Goal: Task Accomplishment & Management: Manage account settings

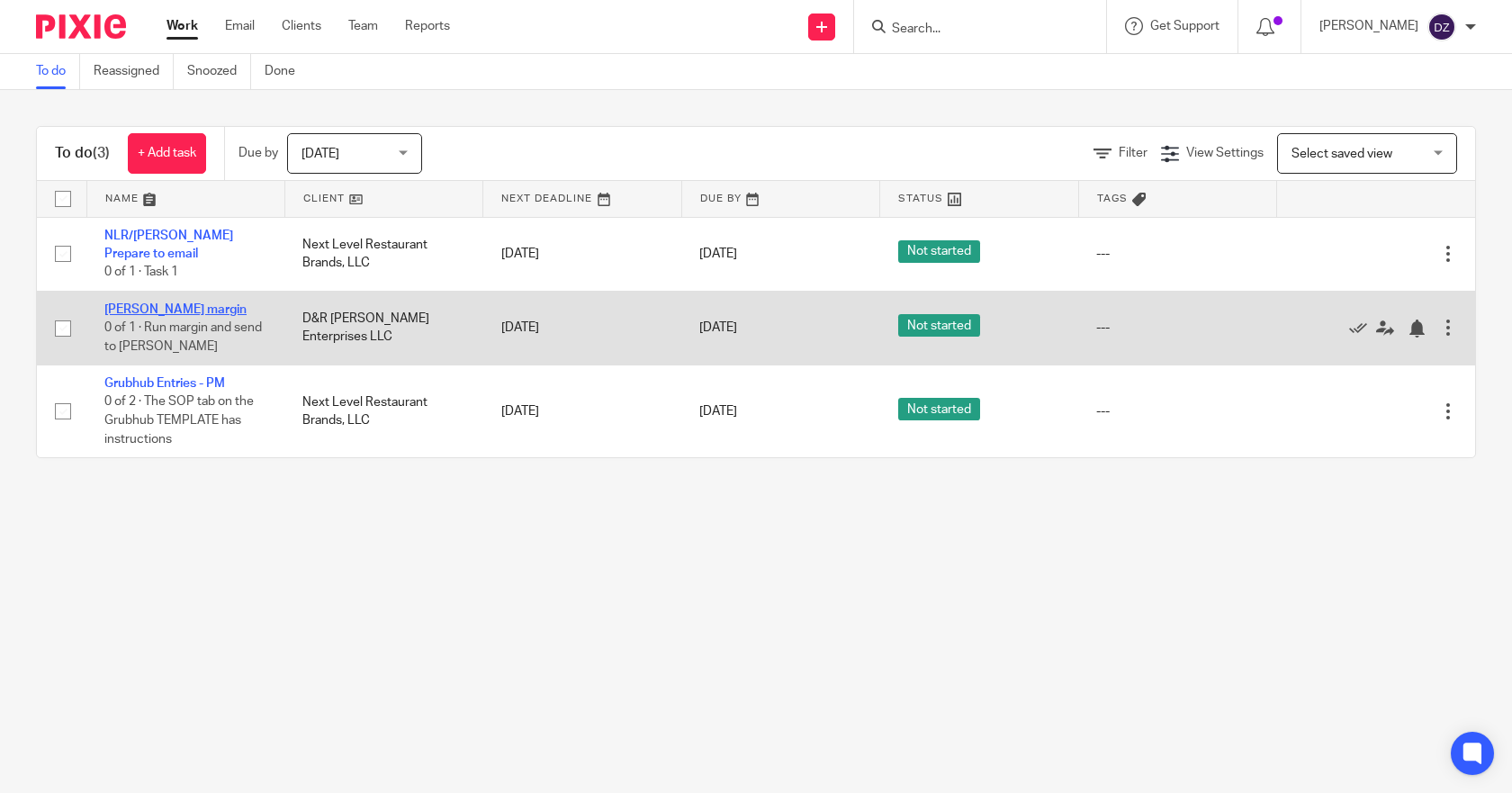
click at [183, 309] on link "[PERSON_NAME] margin" at bounding box center [175, 309] width 142 height 13
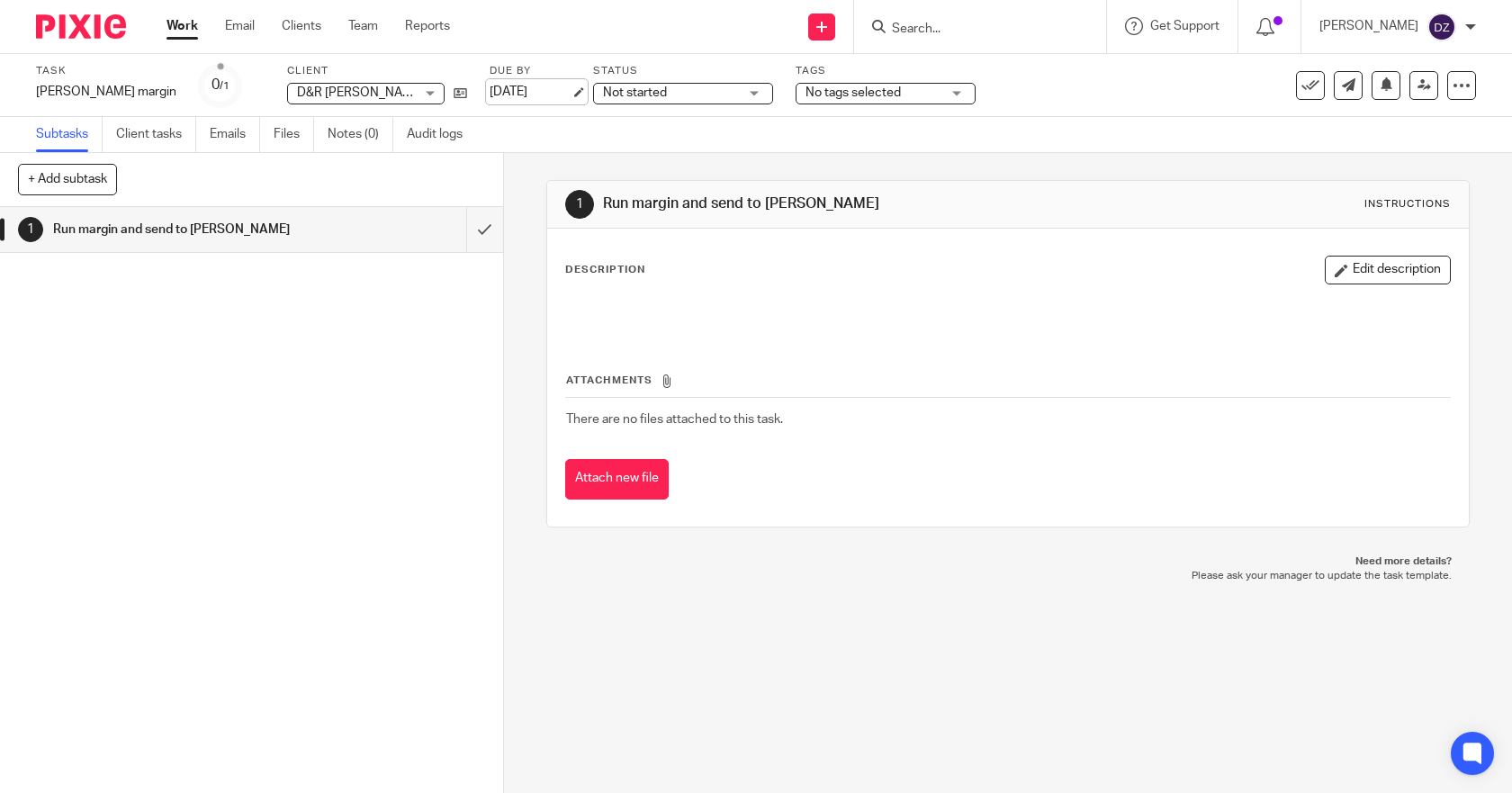
click at [537, 90] on link "Sep 18, 2025" at bounding box center [530, 92] width 81 height 19
click at [183, 28] on link "Work" at bounding box center [182, 26] width 32 height 18
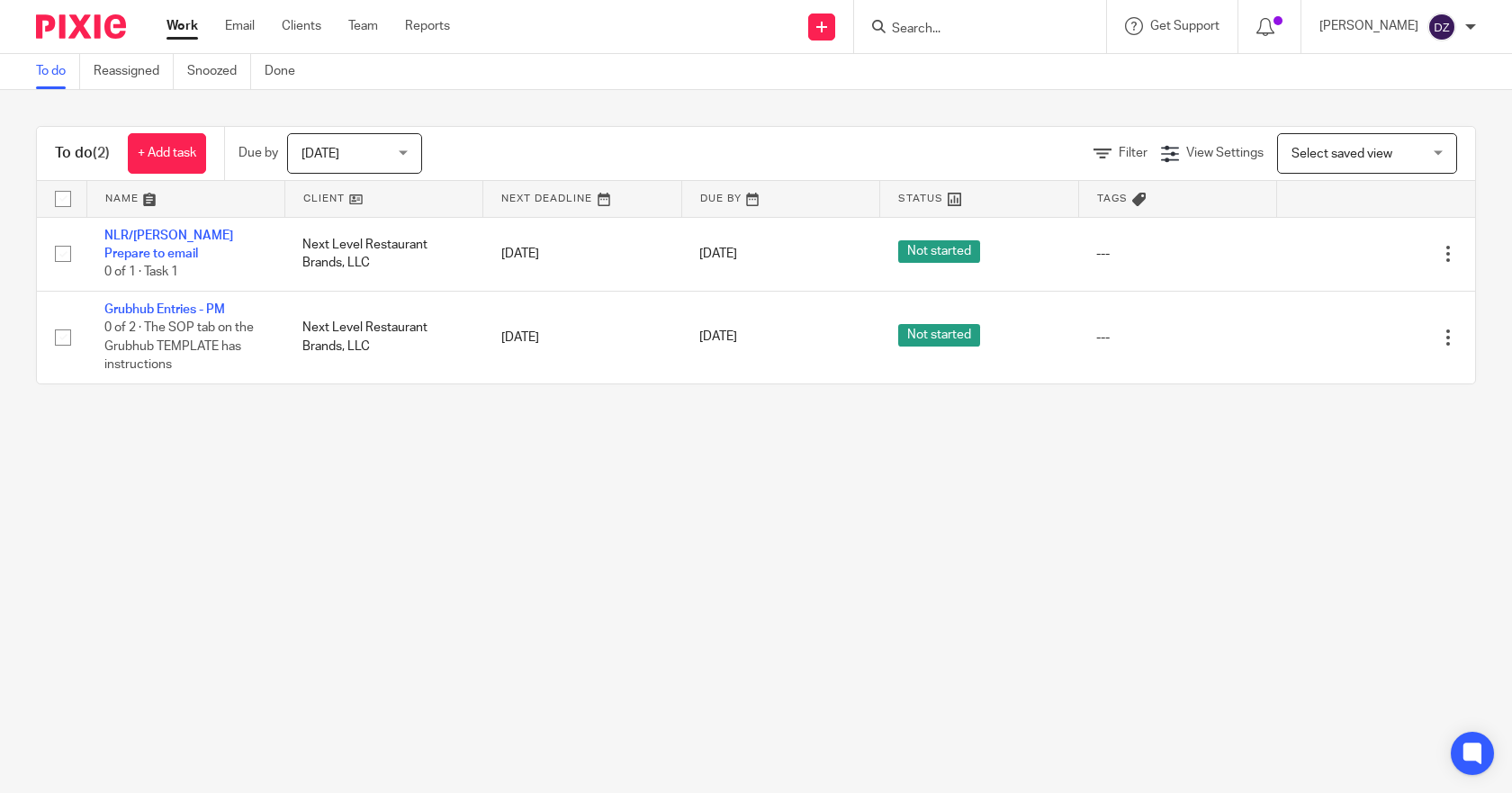
click at [404, 153] on div "Today Today" at bounding box center [354, 153] width 135 height 40
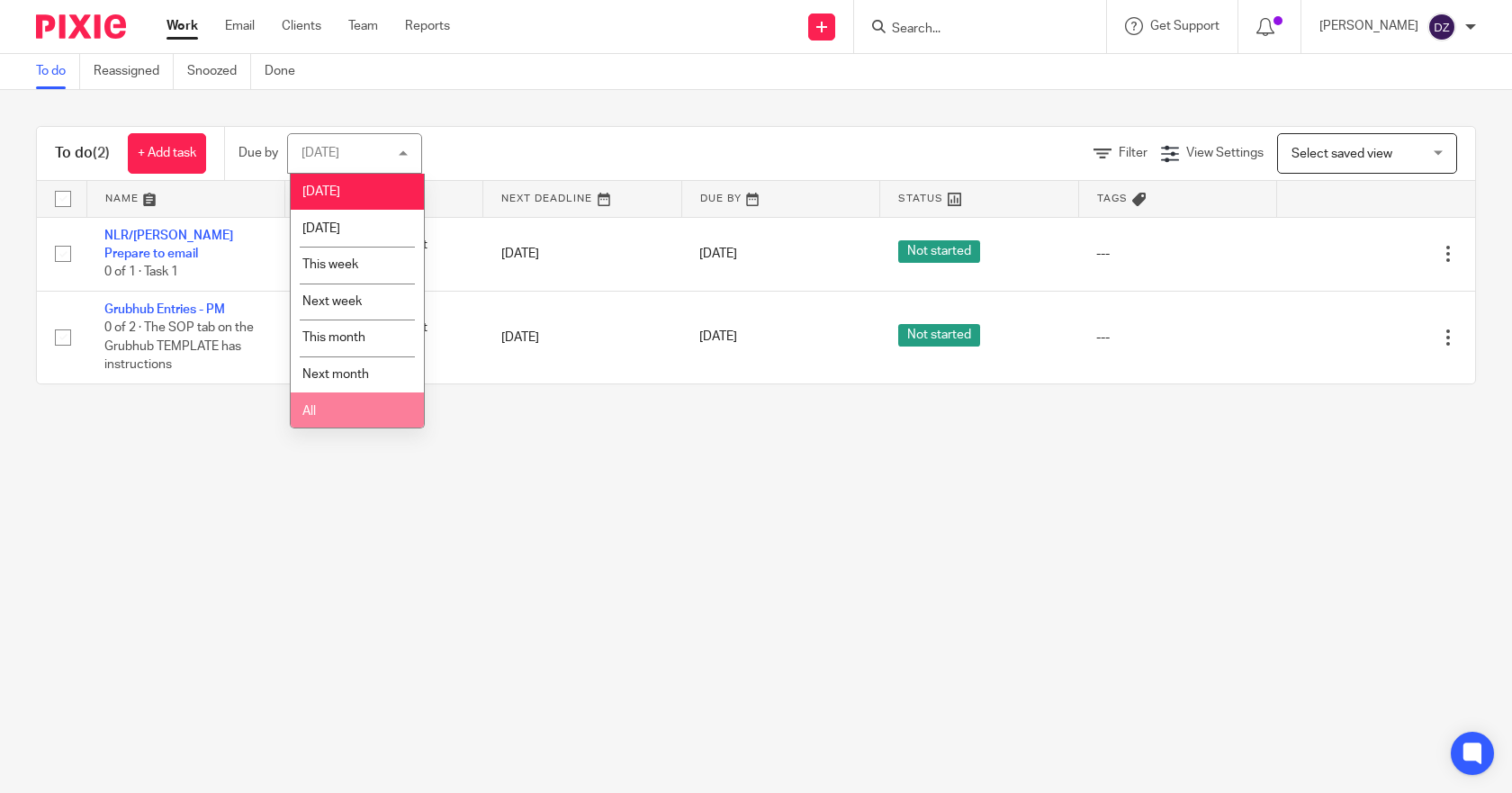
click at [326, 409] on li "All" at bounding box center [357, 411] width 133 height 37
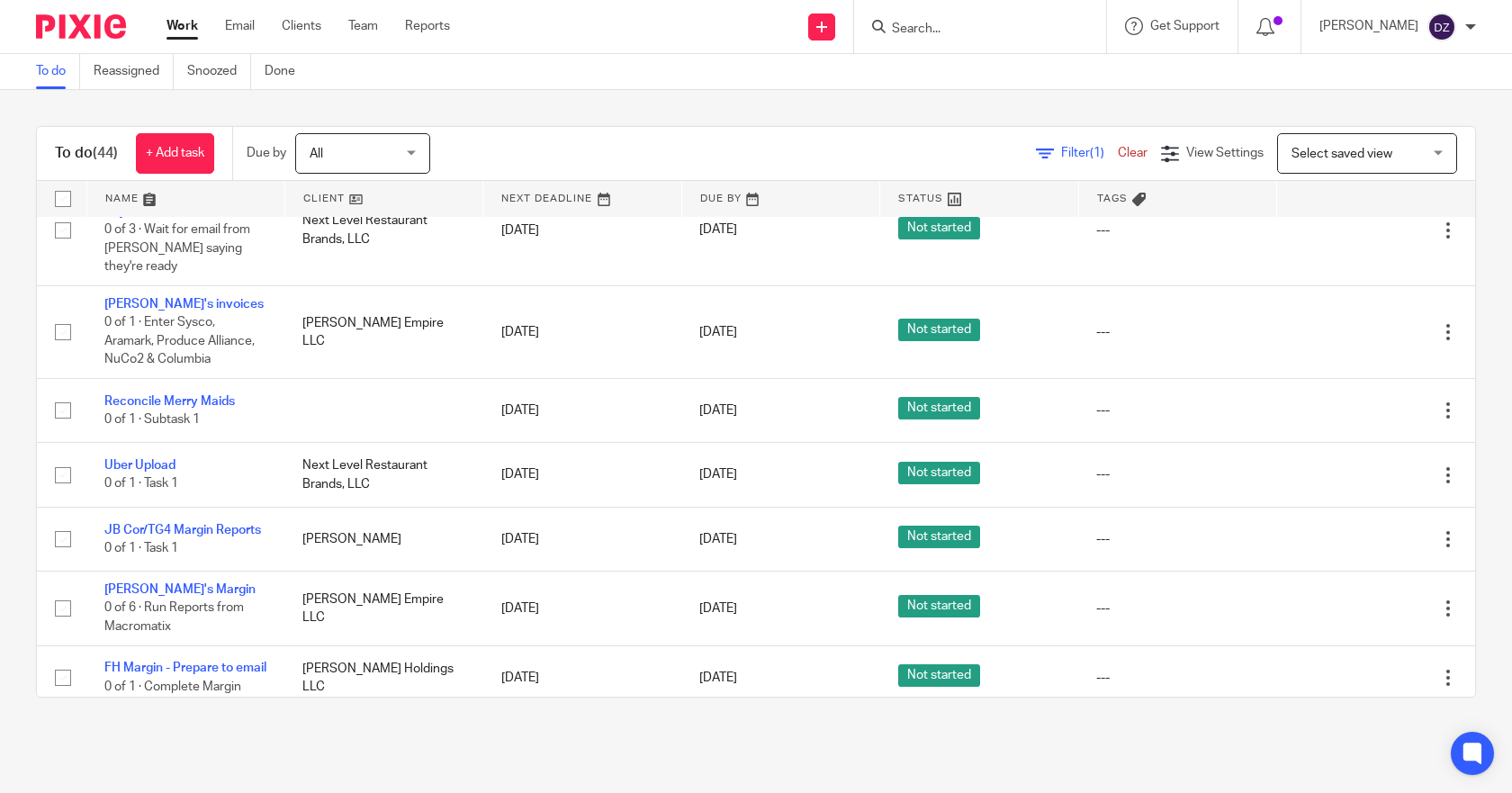
scroll to position [2974, 0]
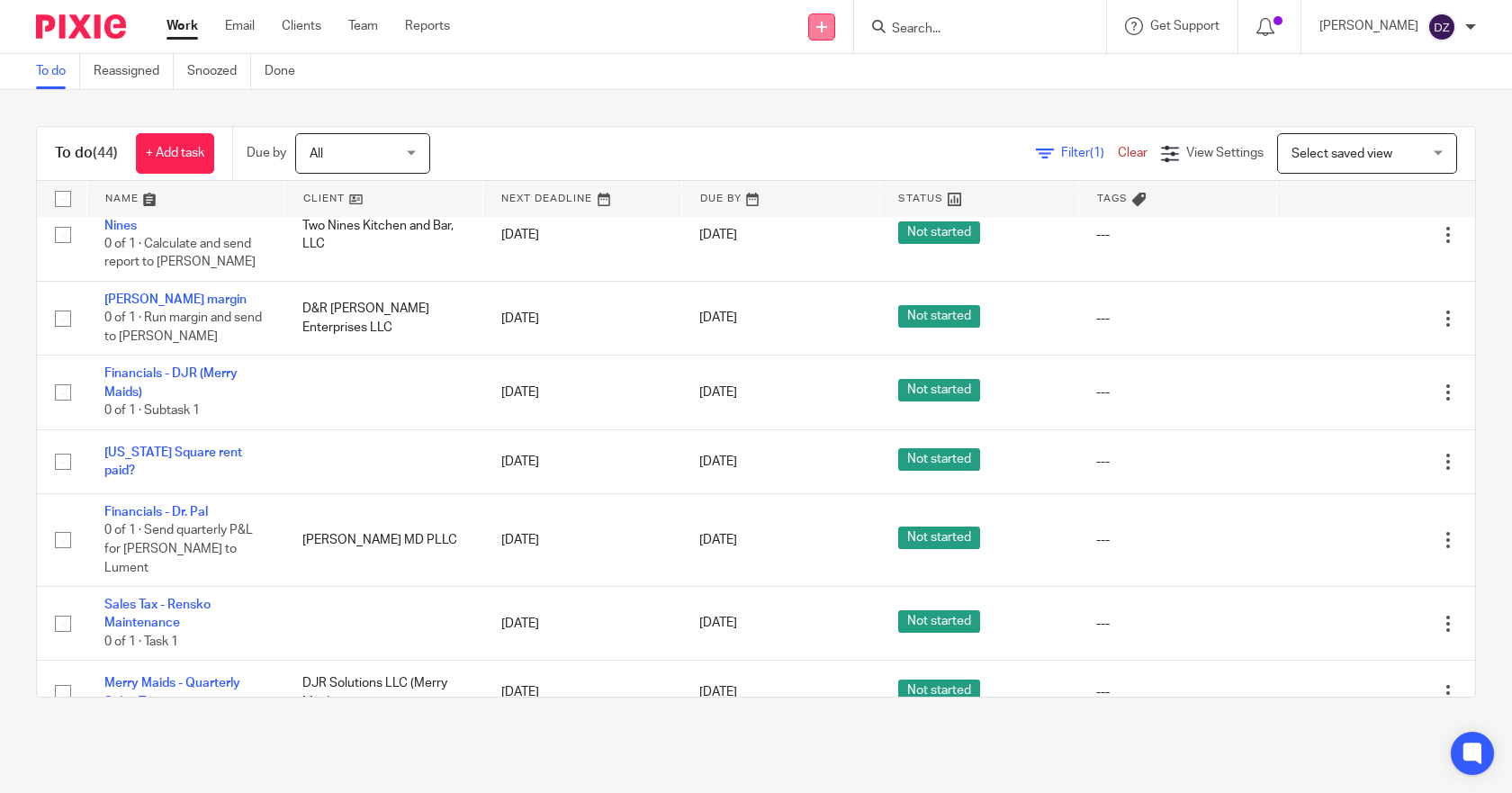
click at [825, 29] on icon at bounding box center [821, 26] width 11 height 11
click at [830, 108] on link "Create task" at bounding box center [828, 110] width 126 height 26
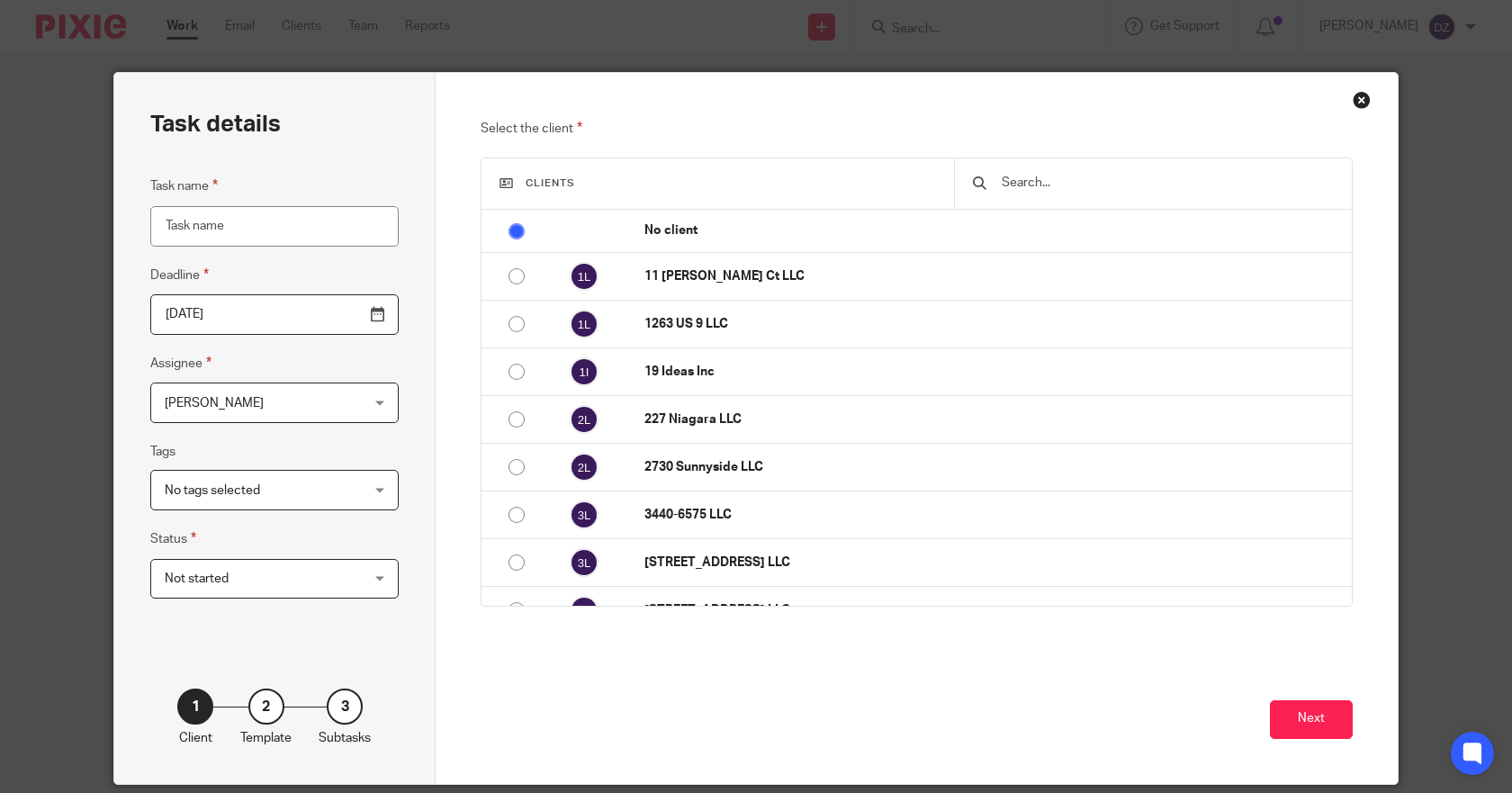
click at [367, 320] on input "[DATE]" at bounding box center [274, 315] width 248 height 40
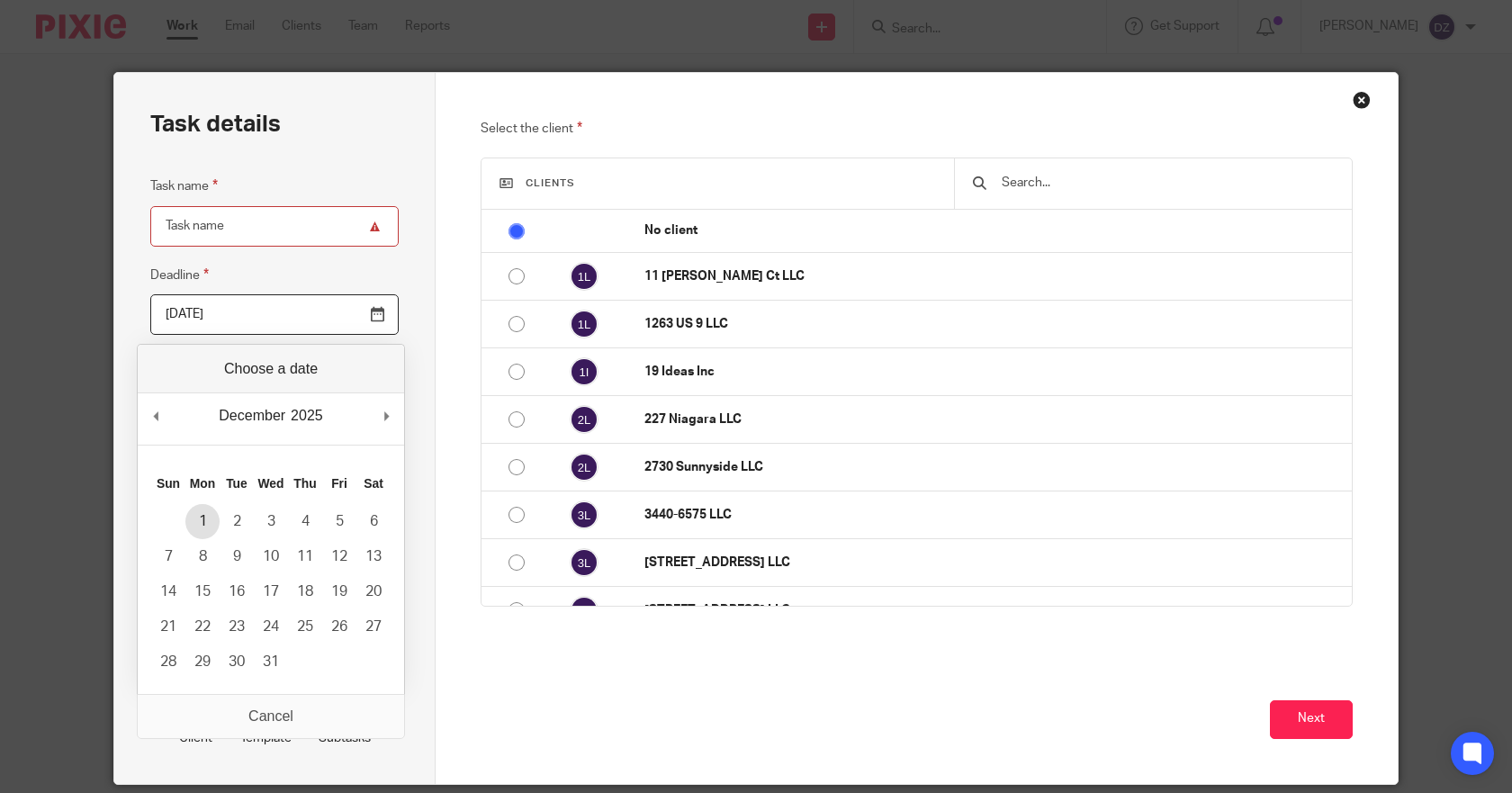
type input "2025-12-01"
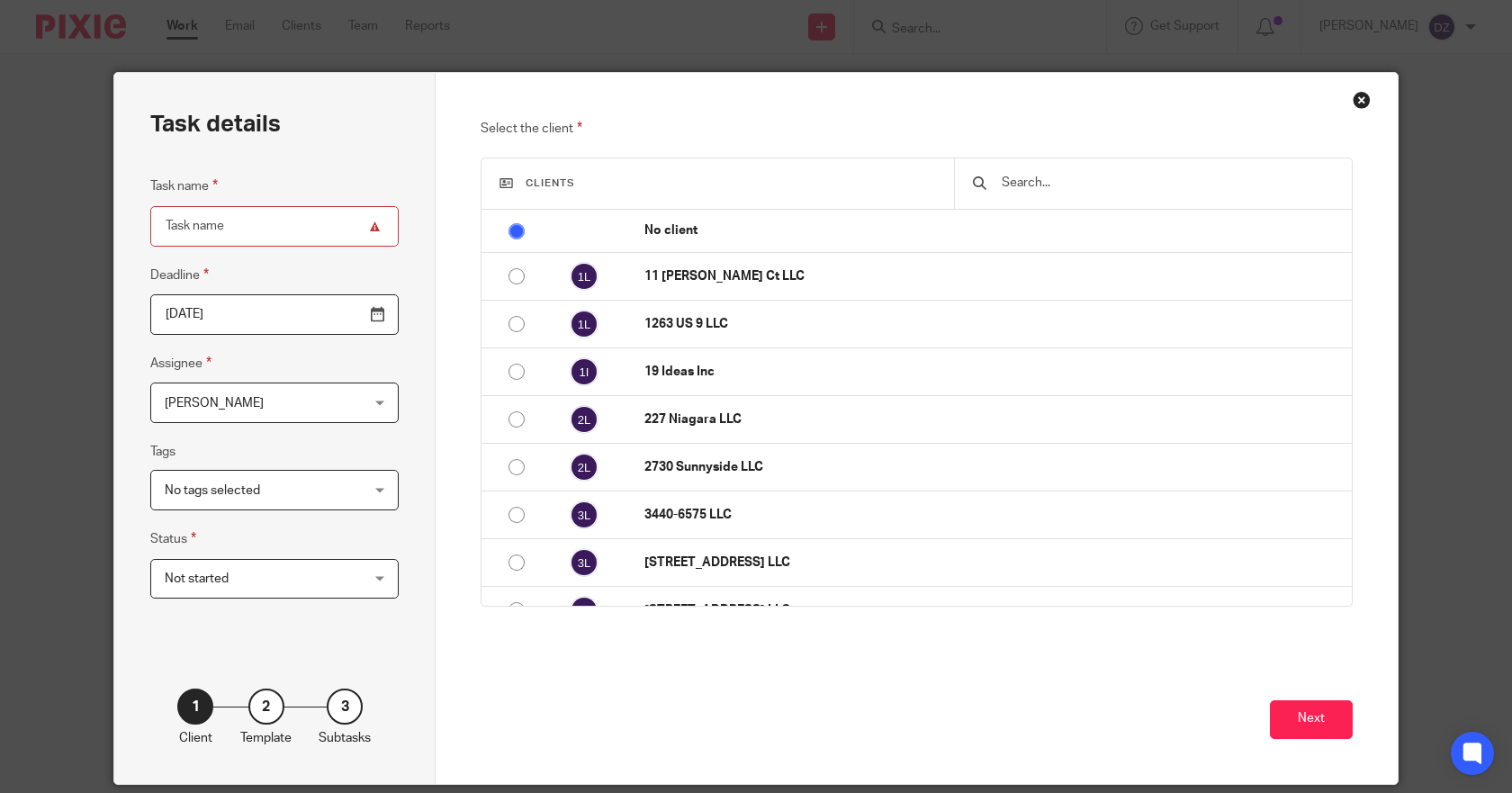
click at [193, 227] on input "Task name" at bounding box center [274, 226] width 248 height 40
type input "Two Nines/Duke's - File Quarterly Sales Tax"
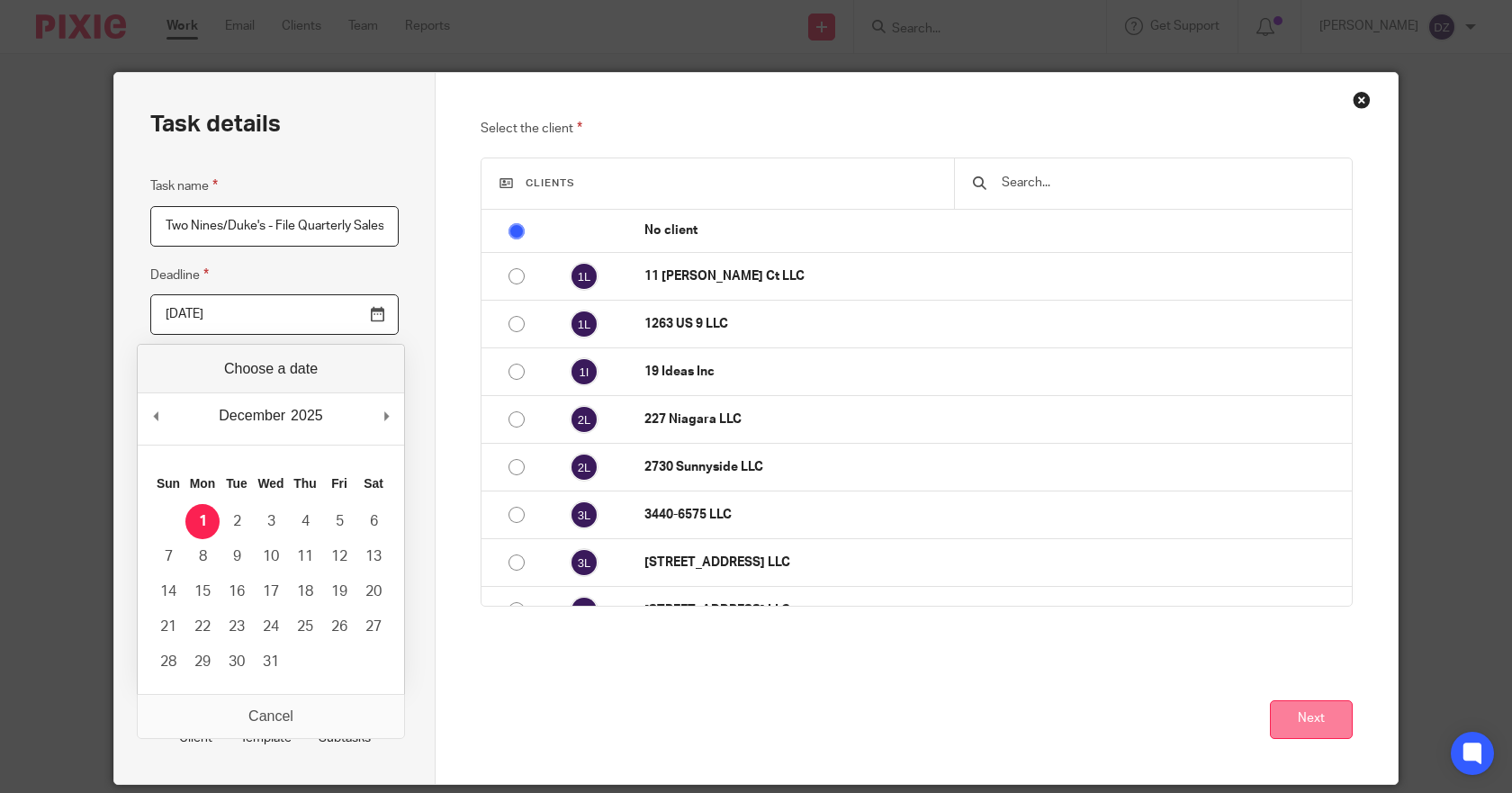
click at [1311, 714] on button "Next" at bounding box center [1311, 719] width 83 height 38
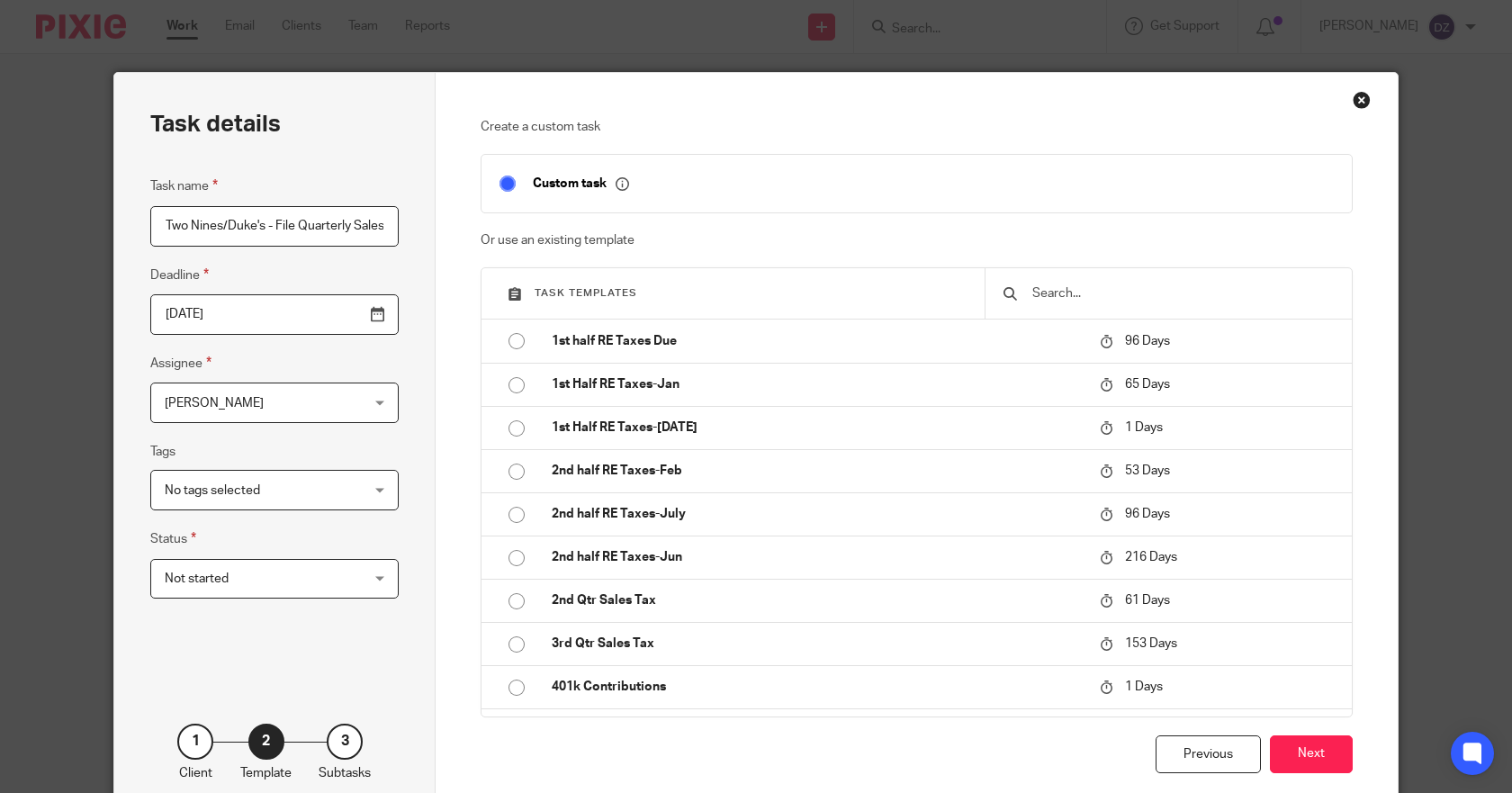
click at [1291, 754] on button "Next" at bounding box center [1311, 755] width 83 height 38
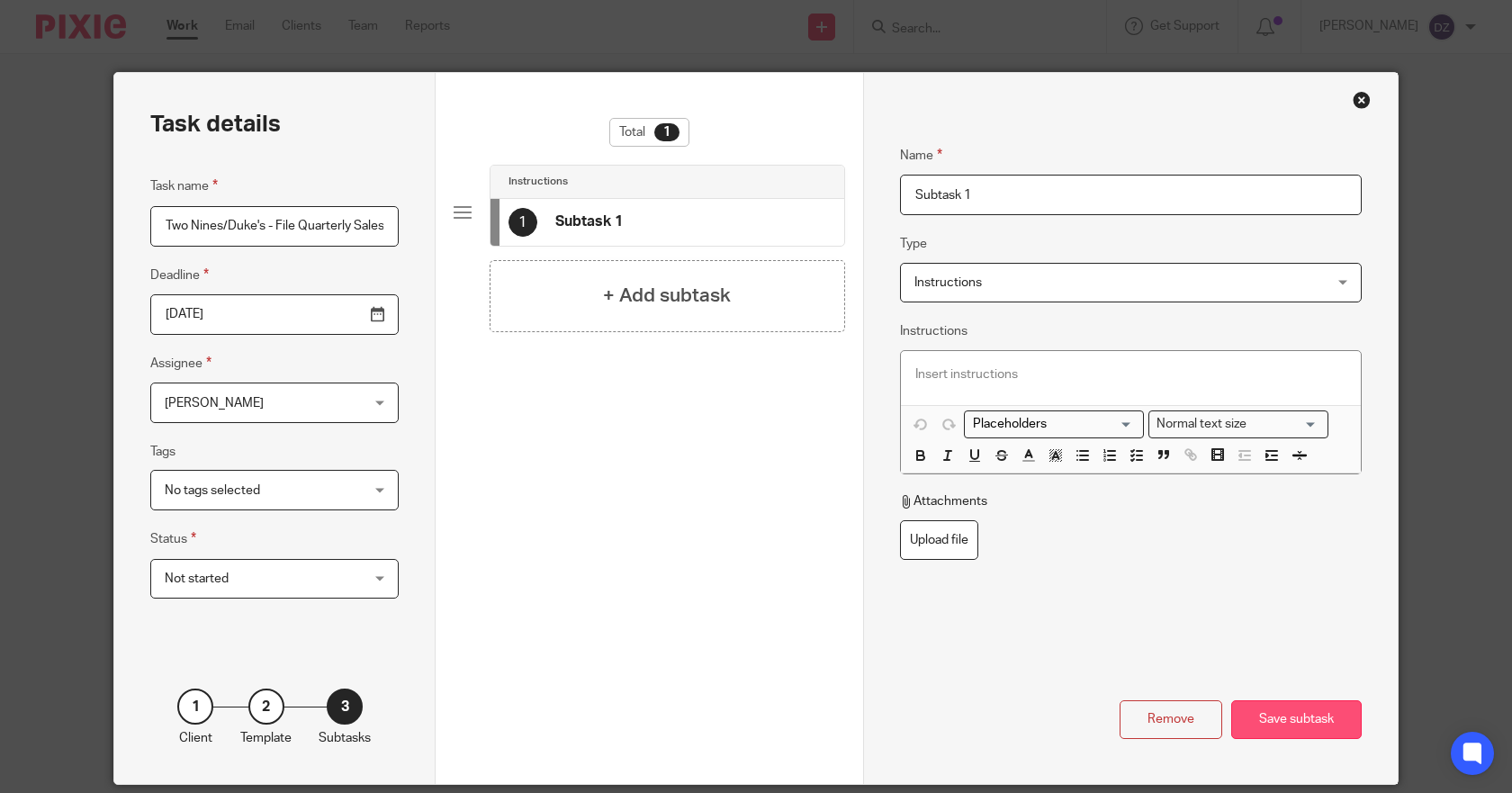
click at [1295, 714] on div "Save subtask" at bounding box center [1296, 719] width 131 height 38
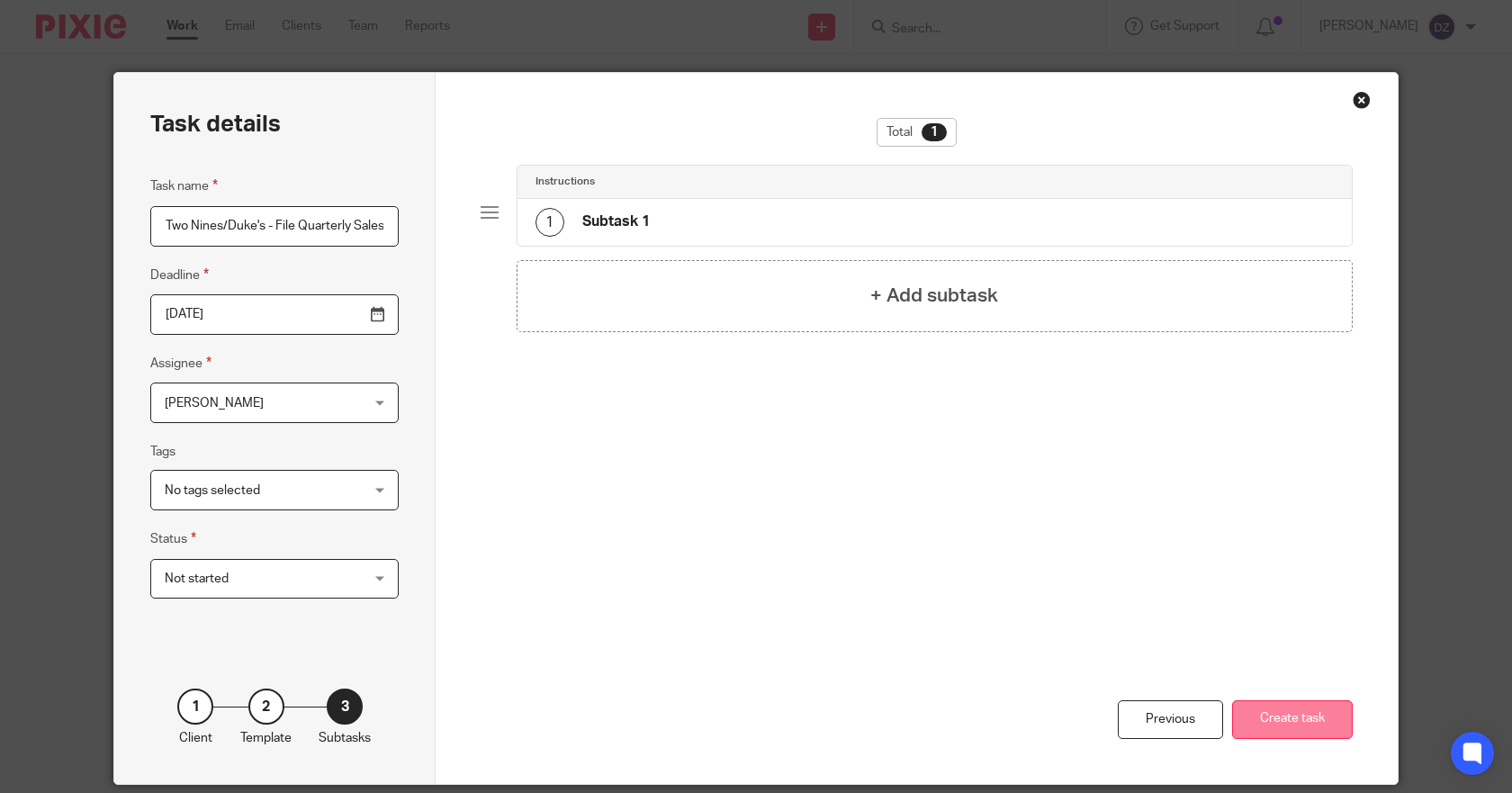
click at [1280, 714] on button "Create task" at bounding box center [1292, 719] width 120 height 38
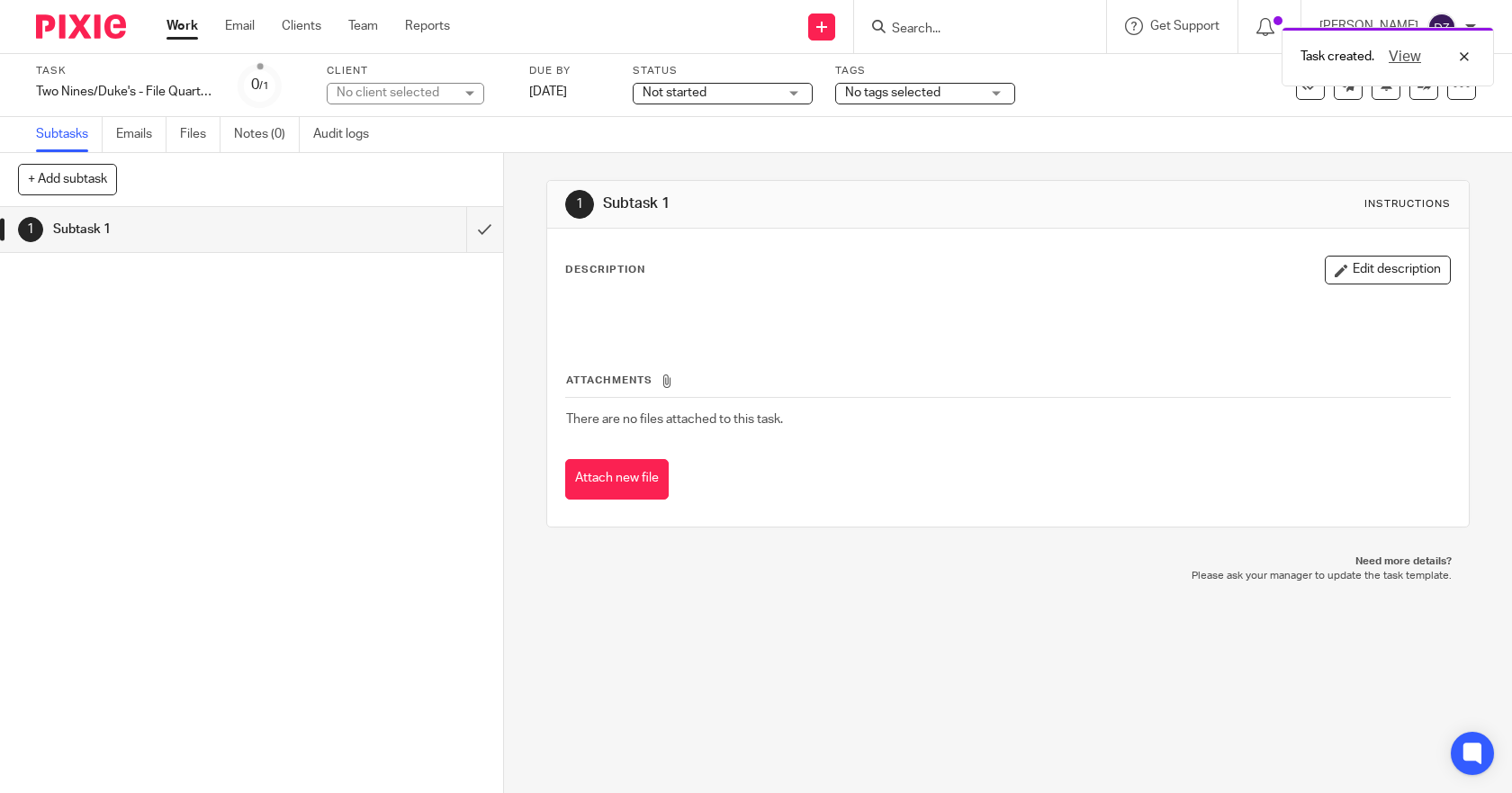
click at [175, 27] on link "Work" at bounding box center [182, 26] width 32 height 18
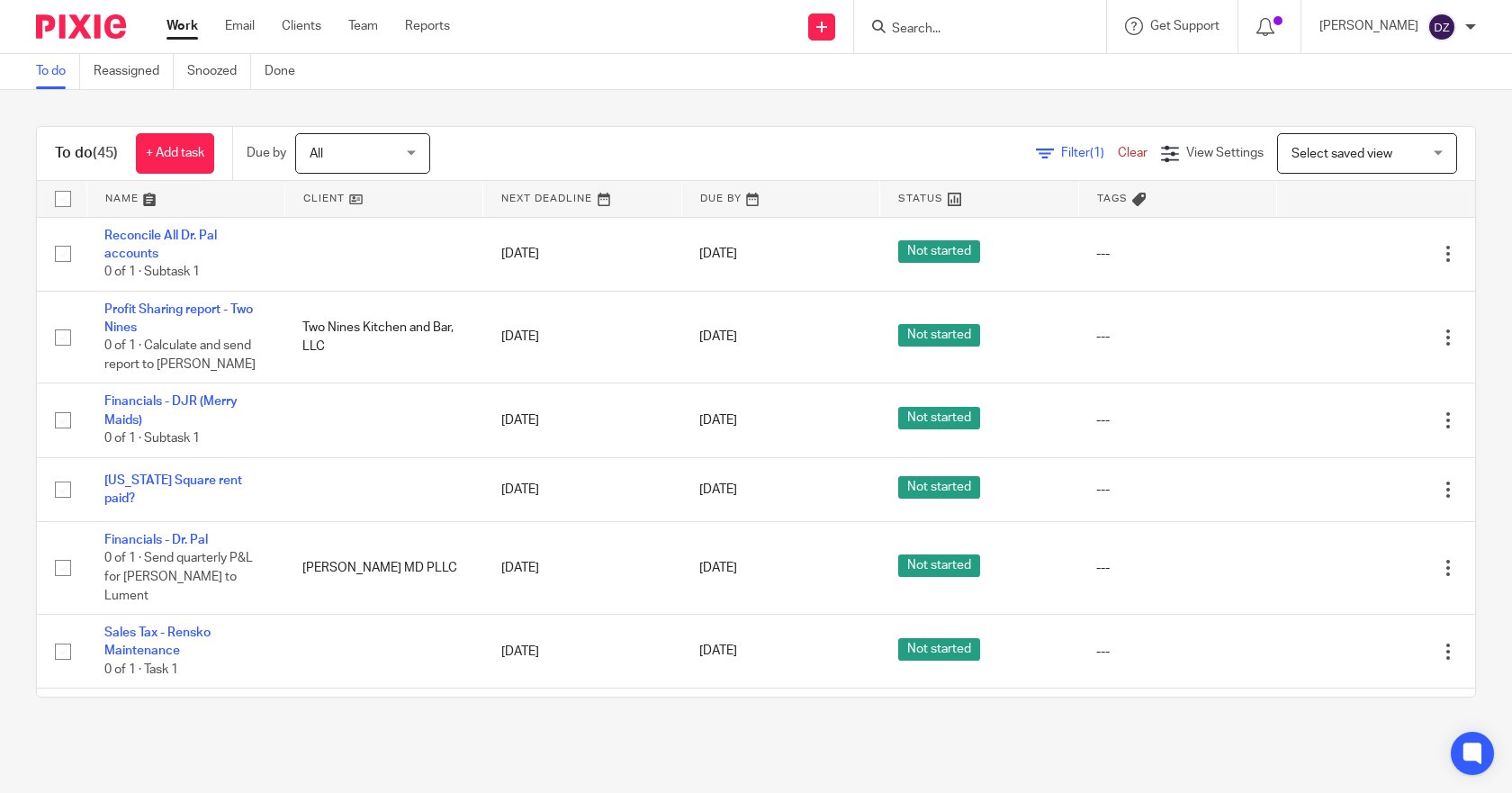
scroll to position [3048, 0]
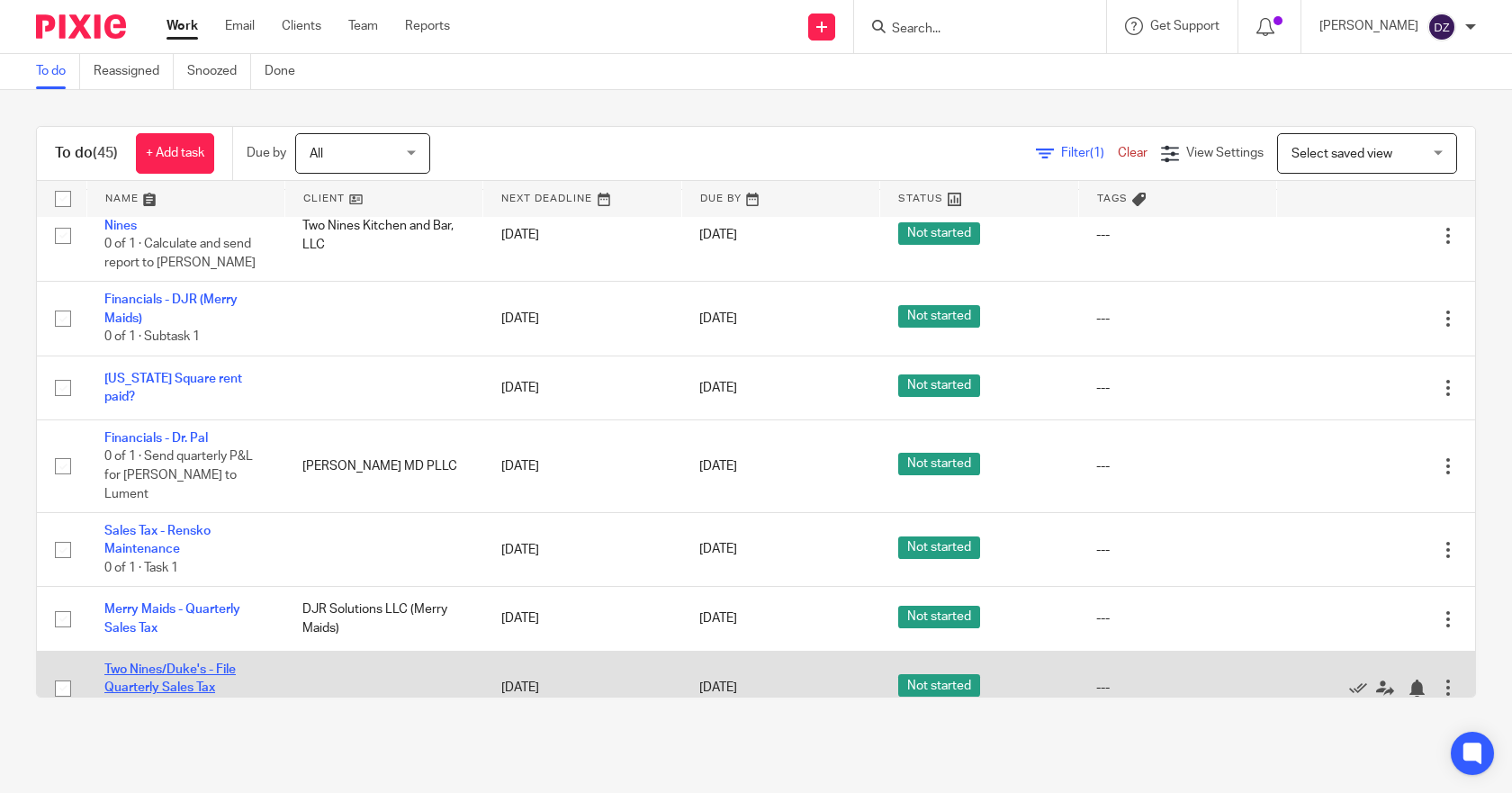
click at [167, 663] on link "Two Nines/Duke's - File Quarterly Sales Tax" at bounding box center [169, 678] width 132 height 31
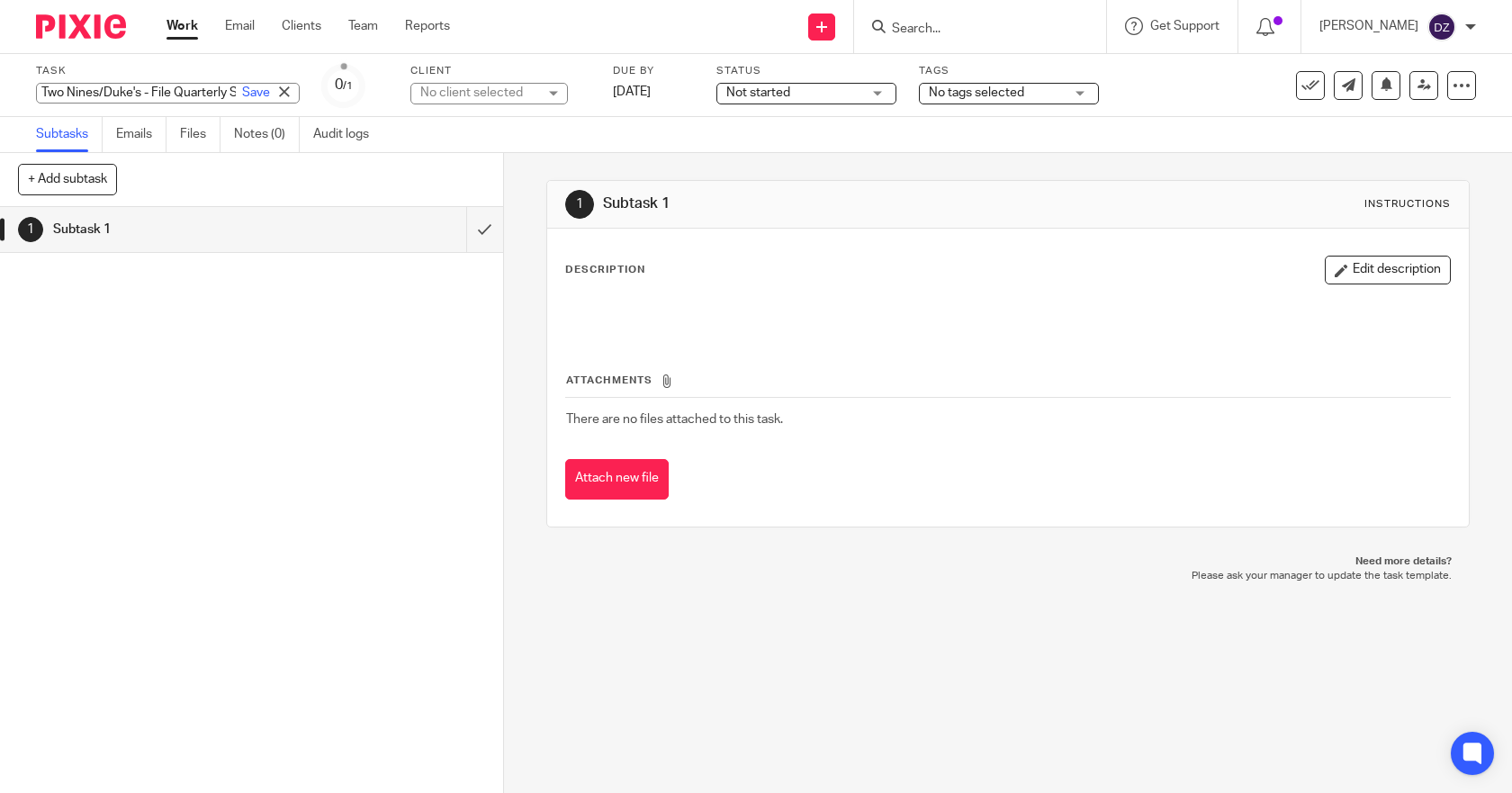
click at [154, 90] on div "Two Nines/Duke's - File Quarterly Sales Tax Save Two Nines/Duke's - File Quarte…" at bounding box center [167, 93] width 264 height 21
click at [195, 90] on input "Two Nines/Duke's - File Quarterly Sales Tax" at bounding box center [167, 93] width 264 height 21
click at [174, 99] on input "Two Nines/Duke's - File Quarterly Sales Tax" at bounding box center [167, 93] width 264 height 21
type input "Two Nines/Duke's - Quarterly Sales Tax"
click at [243, 90] on link "Save" at bounding box center [256, 92] width 28 height 18
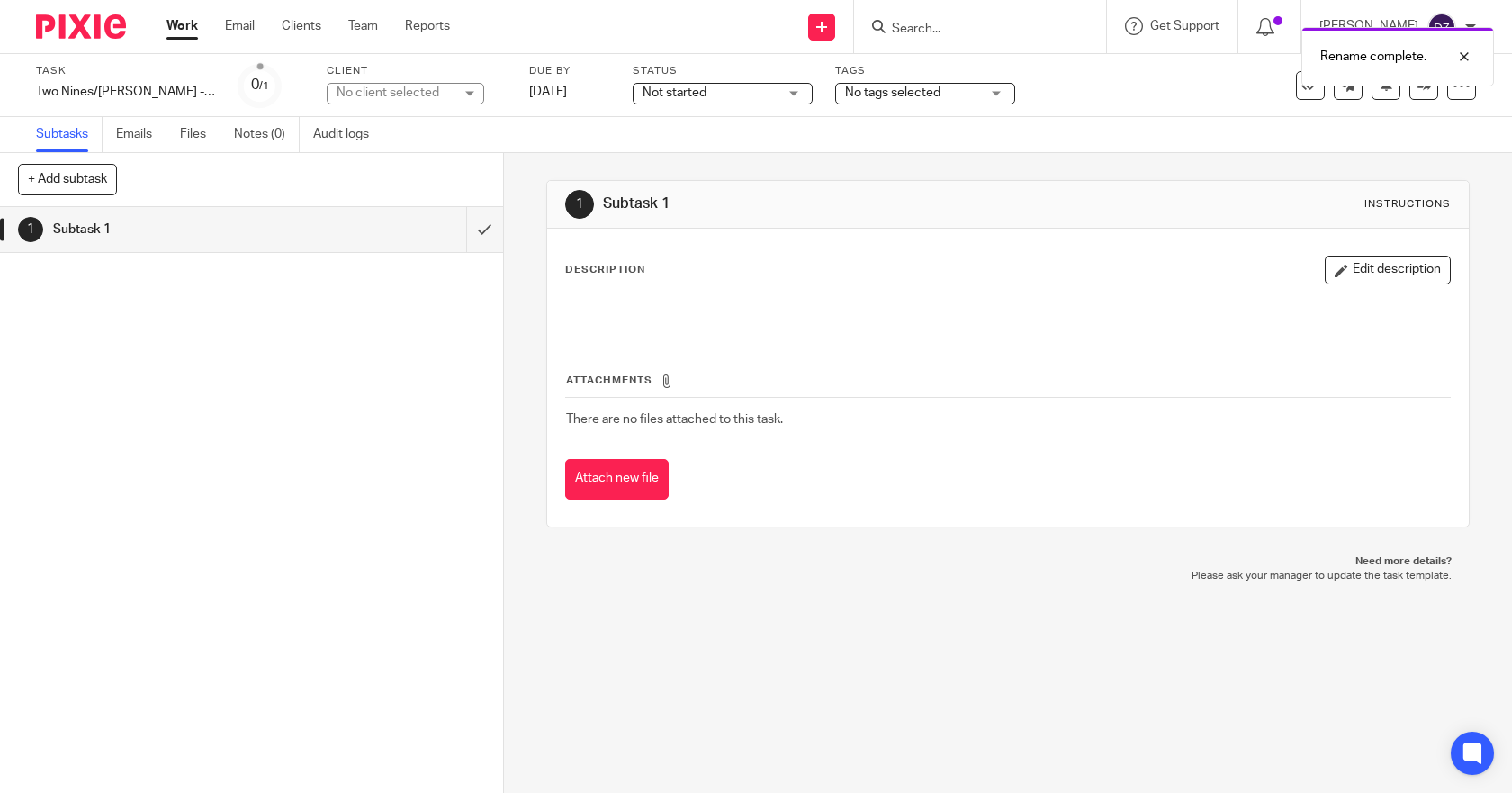
click at [187, 29] on link "Work" at bounding box center [182, 26] width 32 height 18
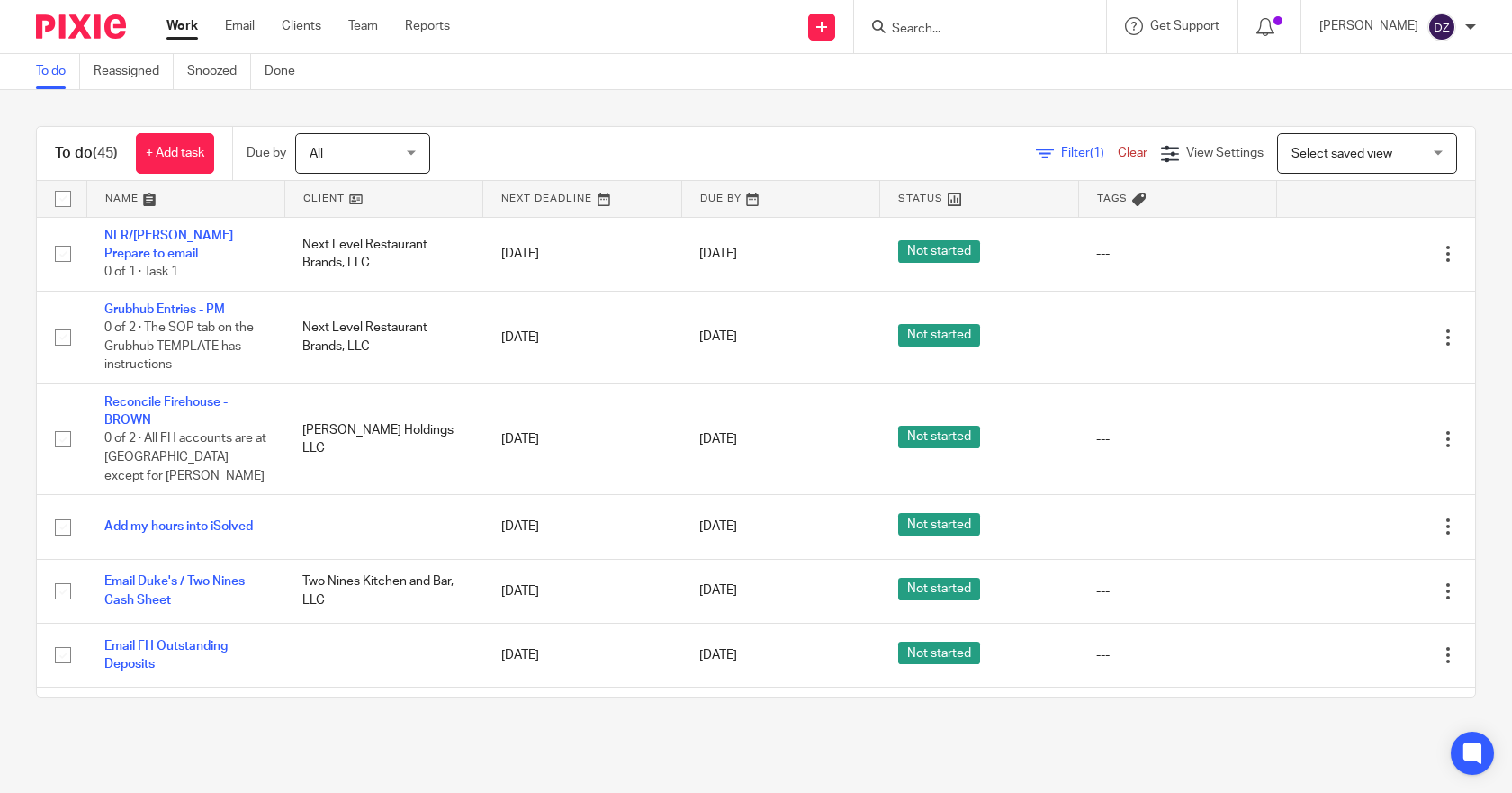
click at [412, 150] on div "All All" at bounding box center [363, 153] width 135 height 40
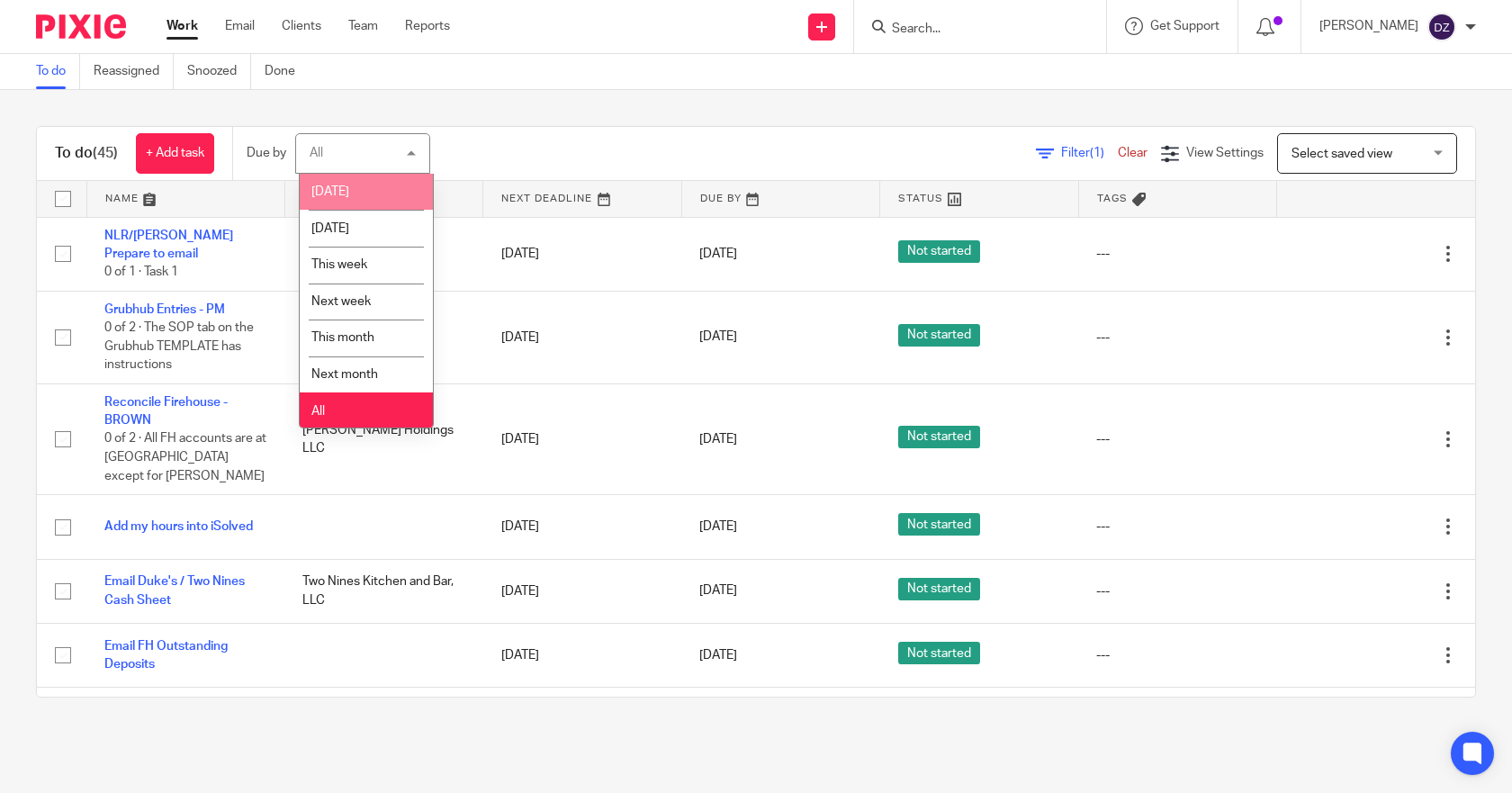
click at [345, 189] on li "[DATE]" at bounding box center [366, 192] width 133 height 37
